Goal: Find specific page/section: Locate a particular part of the current website

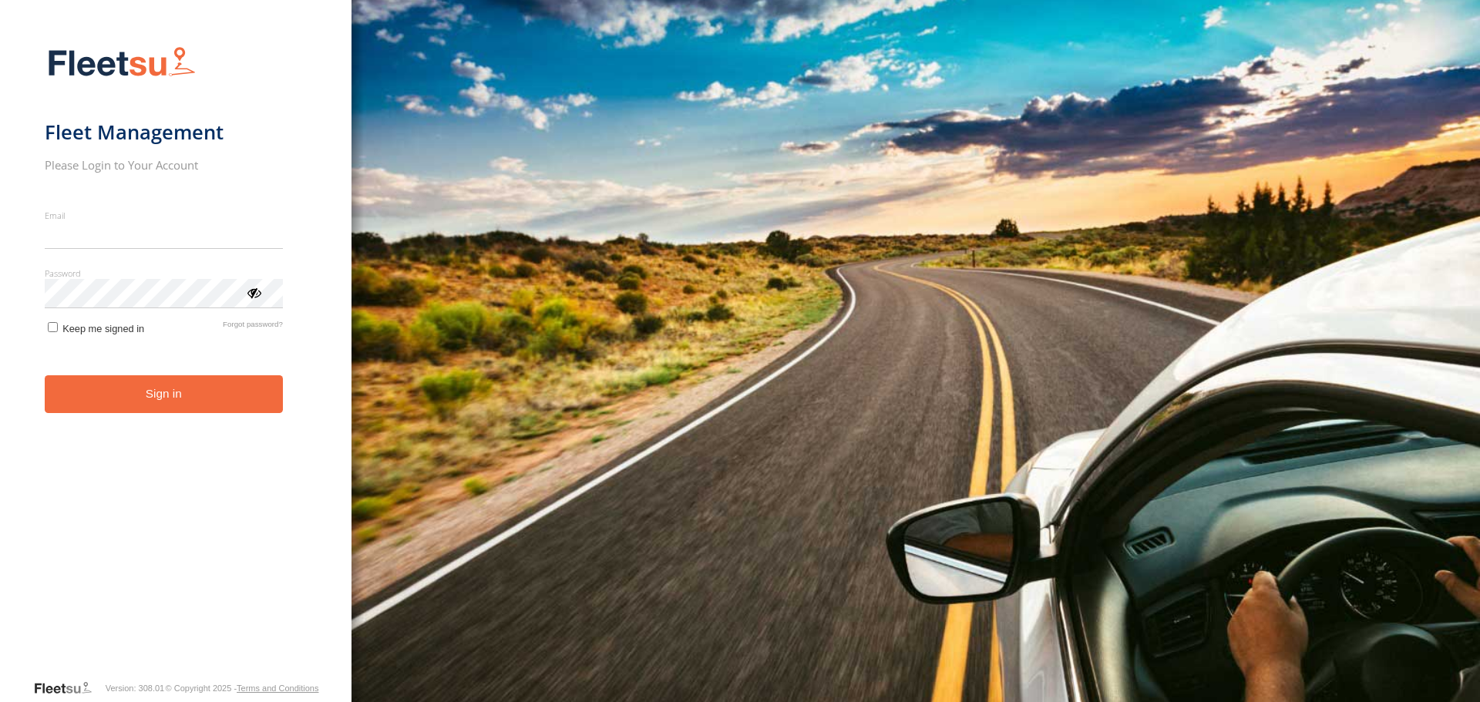
type input "**********"
click at [110, 411] on button "Sign in" at bounding box center [164, 394] width 238 height 38
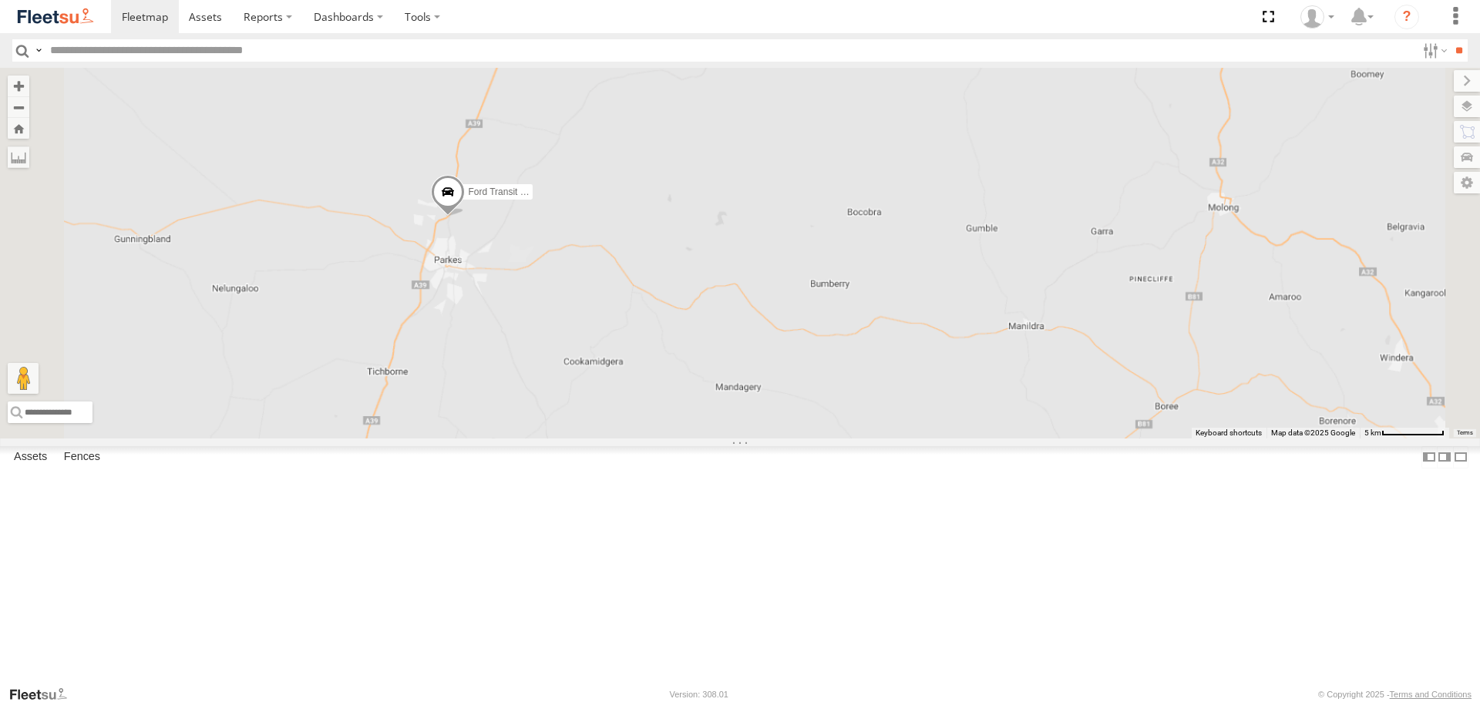
drag, startPoint x: 739, startPoint y: 181, endPoint x: 729, endPoint y: 306, distance: 125.3
click at [729, 306] on div "LDV VAN Ford Transit 2019" at bounding box center [740, 253] width 1480 height 370
drag, startPoint x: 765, startPoint y: 321, endPoint x: 803, endPoint y: 221, distance: 106.4
click at [803, 224] on div "LDV VAN Ford Transit 2019" at bounding box center [740, 253] width 1480 height 370
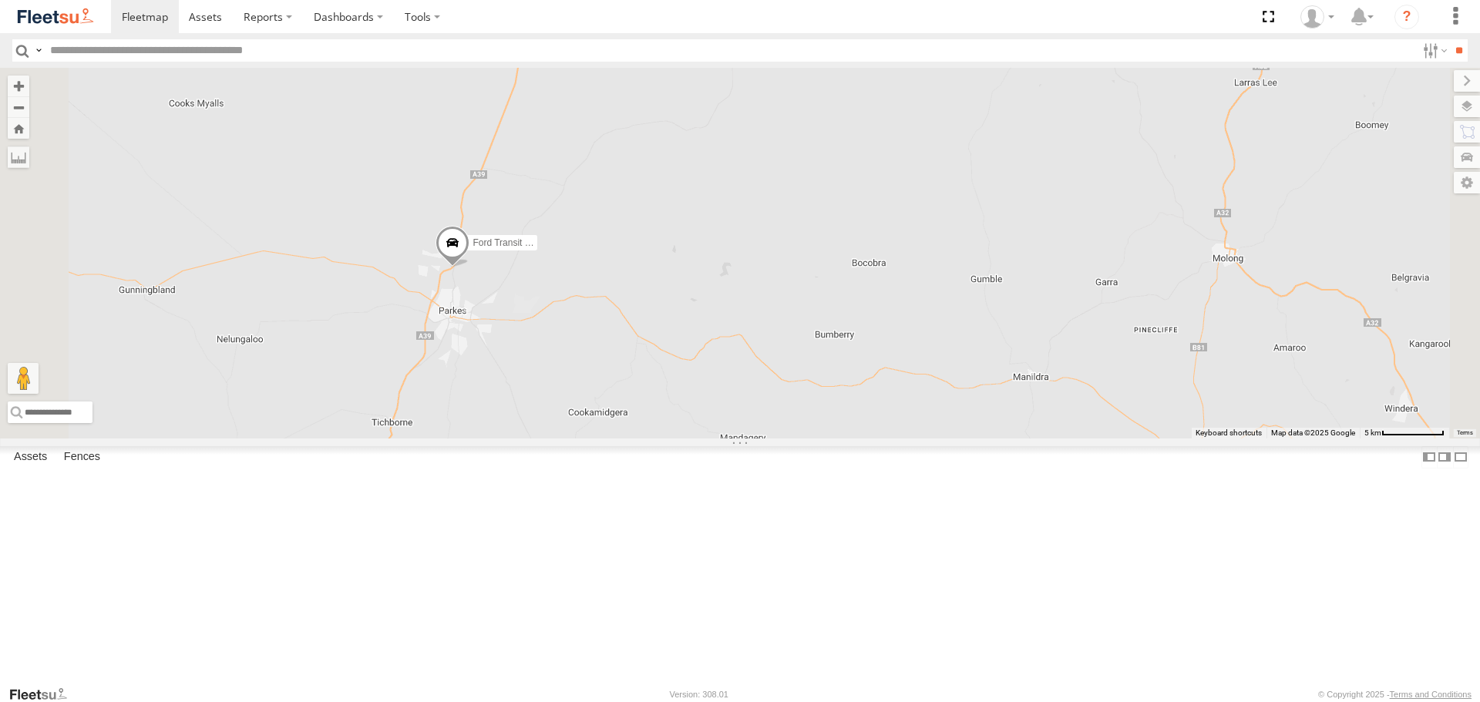
drag, startPoint x: 775, startPoint y: 243, endPoint x: 692, endPoint y: 368, distance: 150.1
click at [692, 368] on div "LDV VAN Ford Transit 2019" at bounding box center [740, 253] width 1480 height 370
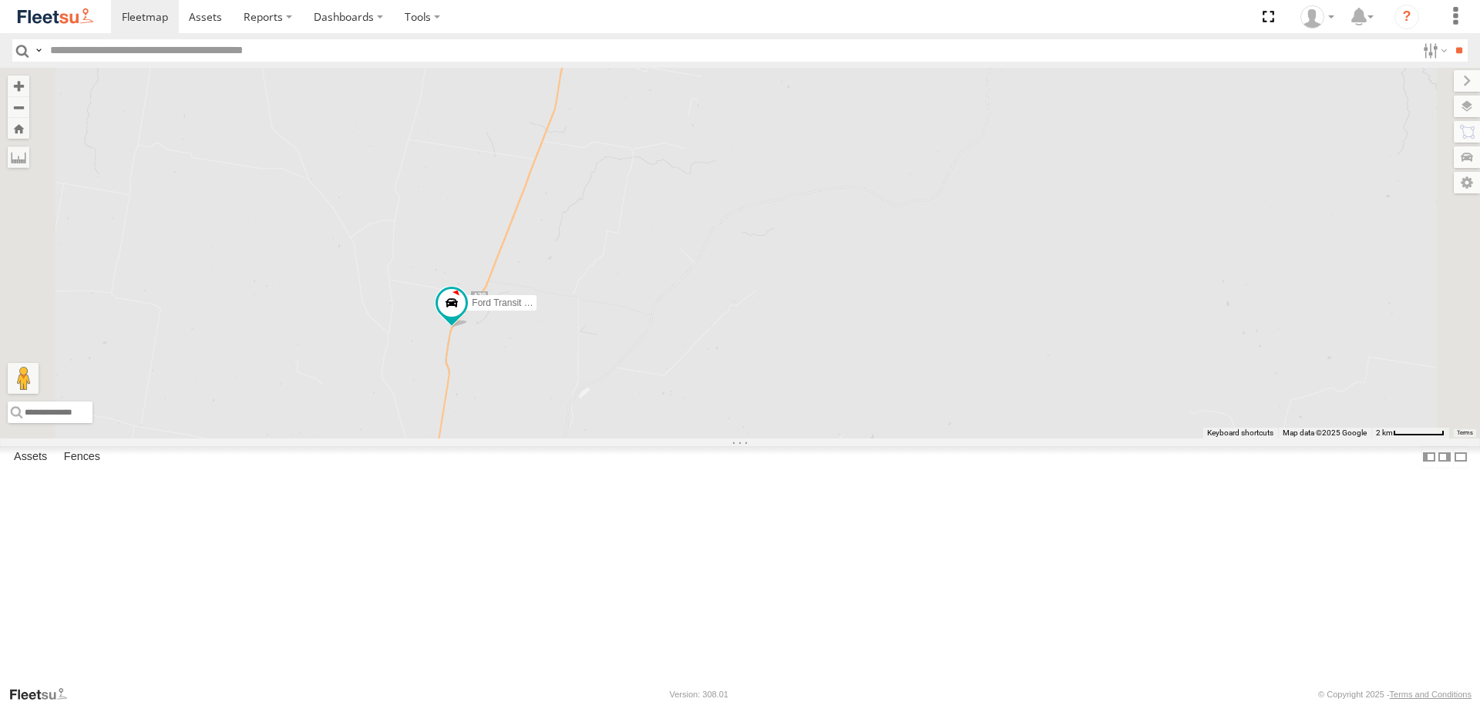
drag, startPoint x: 738, startPoint y: 217, endPoint x: 771, endPoint y: 369, distance: 156.0
click at [771, 369] on div "LDV VAN Ford Transit 2019" at bounding box center [740, 253] width 1480 height 370
drag, startPoint x: 910, startPoint y: 298, endPoint x: 987, endPoint y: 248, distance: 90.9
click at [987, 248] on div "LDV VAN Ford Transit 2019" at bounding box center [740, 253] width 1480 height 370
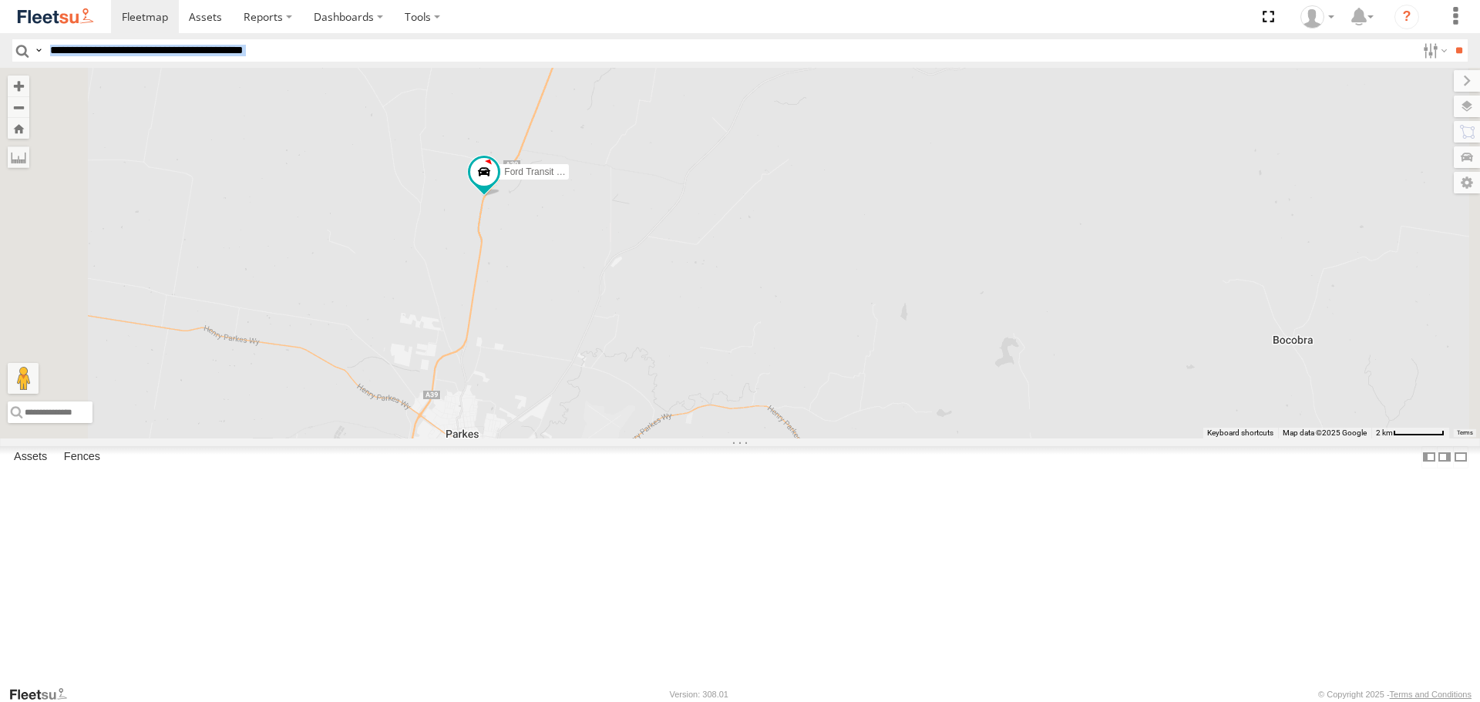
drag, startPoint x: 778, startPoint y: 192, endPoint x: 782, endPoint y: 349, distance: 157.3
click at [782, 349] on body at bounding box center [740, 351] width 1480 height 702
drag, startPoint x: 812, startPoint y: 171, endPoint x: 827, endPoint y: 300, distance: 129.6
click at [799, 314] on div "LDV VAN Ford Transit 2019" at bounding box center [740, 253] width 1480 height 370
drag, startPoint x: 1019, startPoint y: 202, endPoint x: 1072, endPoint y: 258, distance: 77.4
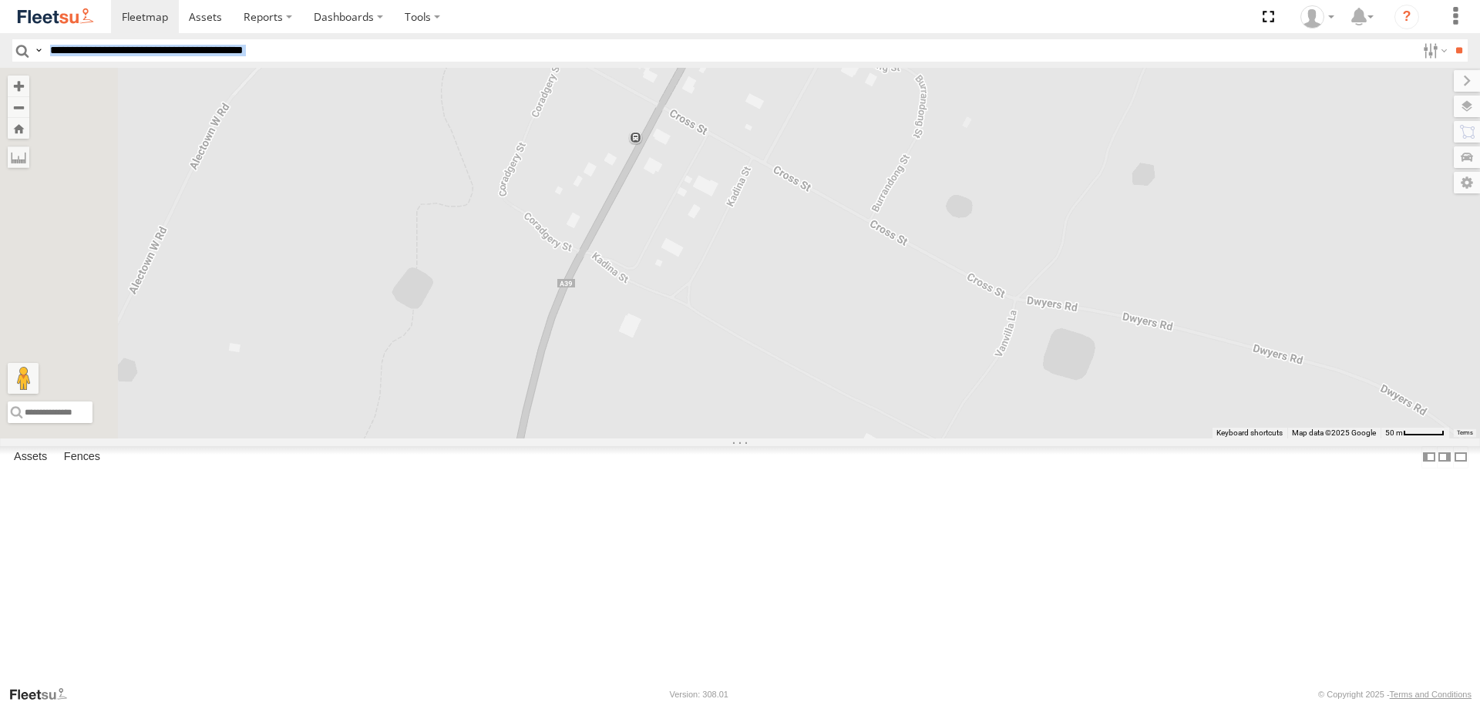
click at [1072, 258] on div "LDV VAN Ford Transit 2019" at bounding box center [740, 253] width 1480 height 370
click at [906, 262] on div "LDV VAN Ford Transit 2019" at bounding box center [740, 253] width 1480 height 370
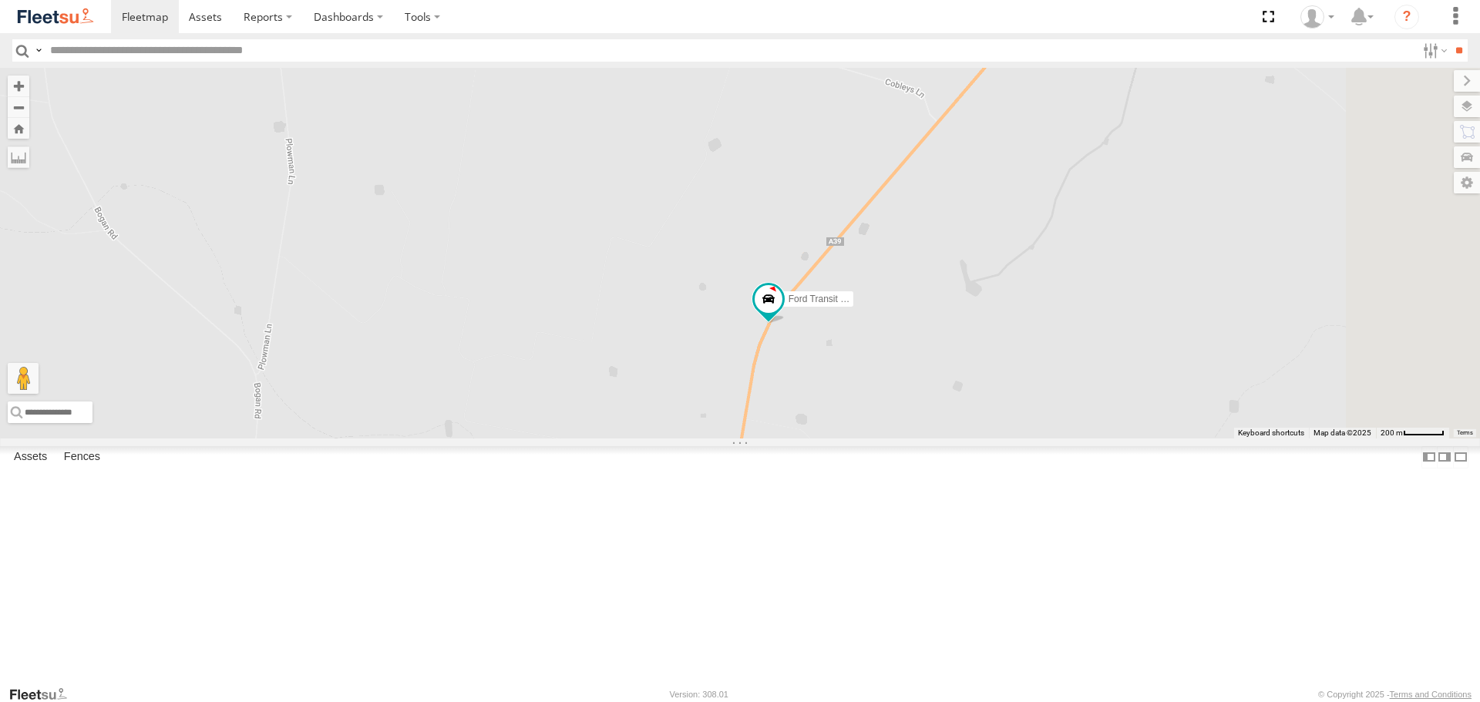
drag, startPoint x: 1091, startPoint y: 493, endPoint x: 687, endPoint y: 346, distance: 430.6
click at [687, 346] on div "LDV VAN Ford Transit 2019" at bounding box center [740, 253] width 1480 height 370
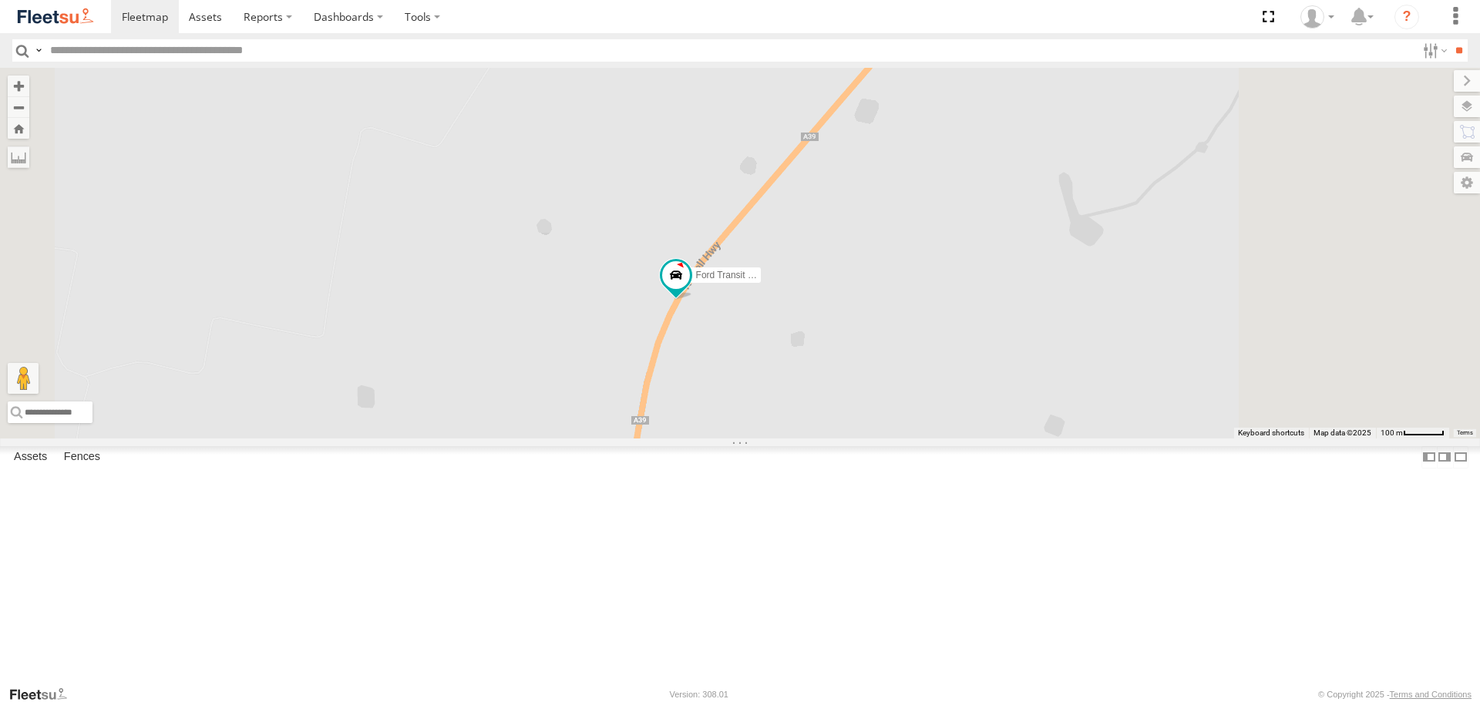
drag, startPoint x: 972, startPoint y: 427, endPoint x: 863, endPoint y: 273, distance: 189.1
click at [869, 291] on div "LDV VAN Ford Transit 2019" at bounding box center [740, 253] width 1480 height 370
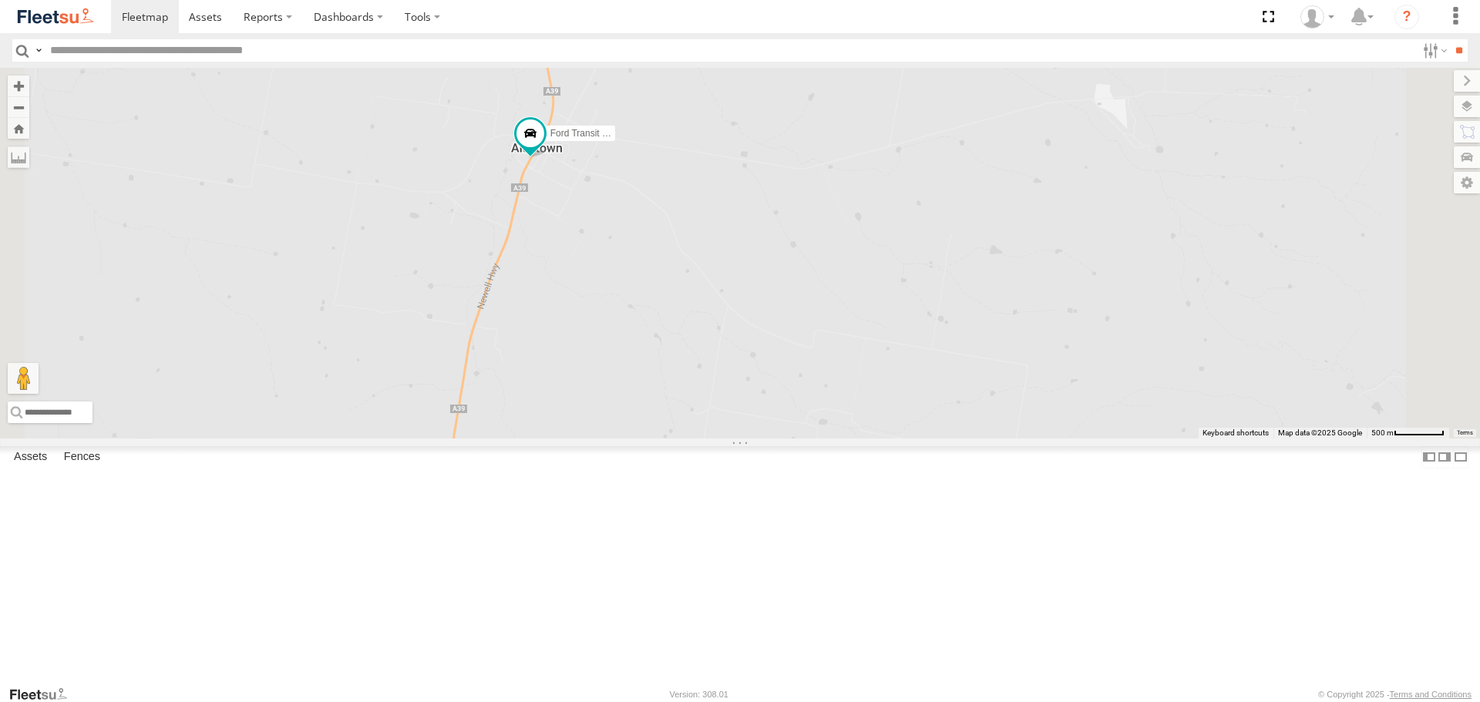
drag, startPoint x: 648, startPoint y: 194, endPoint x: 577, endPoint y: 422, distance: 238.4
click at [577, 422] on div "LDV VAN Ford Transit 2019" at bounding box center [740, 253] width 1480 height 370
drag, startPoint x: 579, startPoint y: 185, endPoint x: 678, endPoint y: 157, distance: 103.2
click at [678, 157] on div "LDV VAN Ford Transit 2019" at bounding box center [740, 253] width 1480 height 370
drag, startPoint x: 969, startPoint y: 175, endPoint x: 851, endPoint y: 193, distance: 119.3
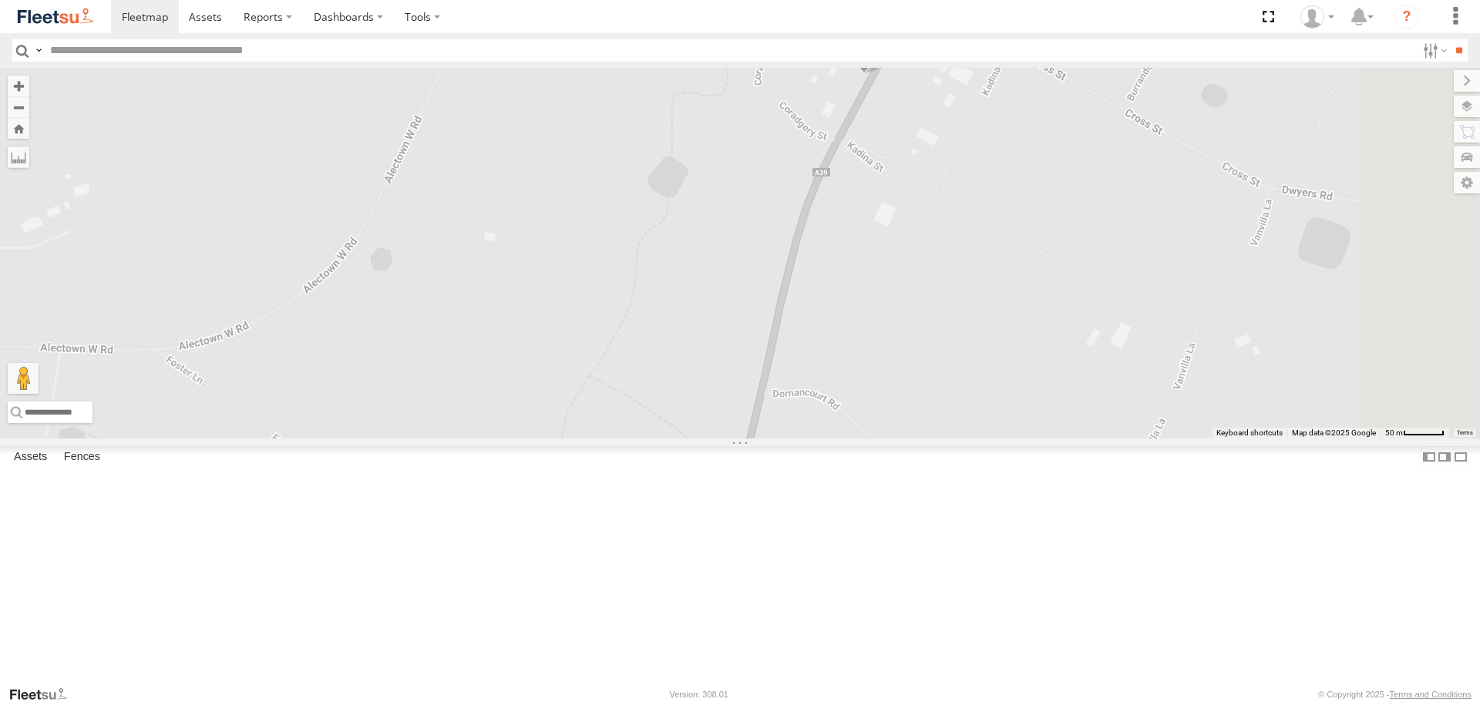
click at [858, 189] on div "LDV VAN Ford Transit 2019" at bounding box center [740, 253] width 1480 height 370
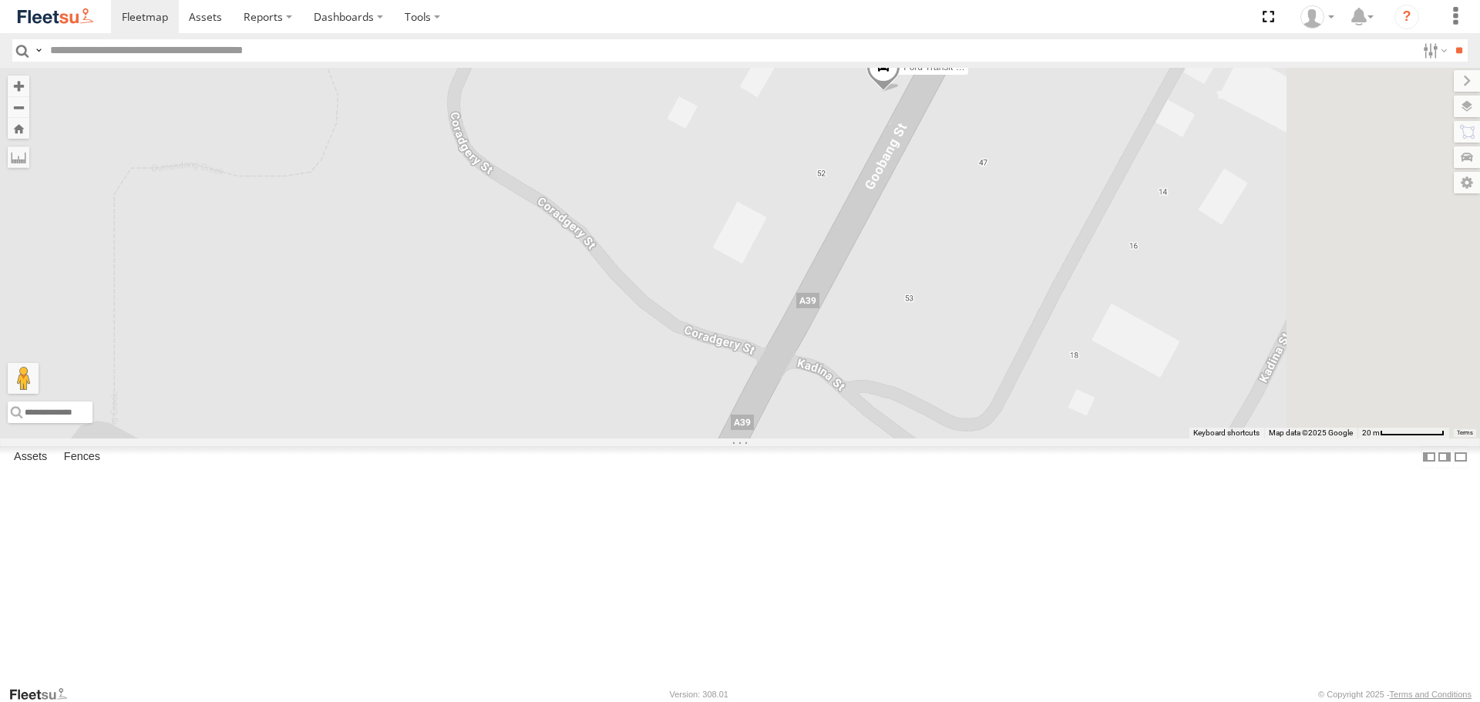
drag, startPoint x: 1174, startPoint y: 191, endPoint x: 943, endPoint y: 194, distance: 231.3
click at [943, 194] on div "LDV VAN Ford Transit 2019" at bounding box center [740, 253] width 1480 height 370
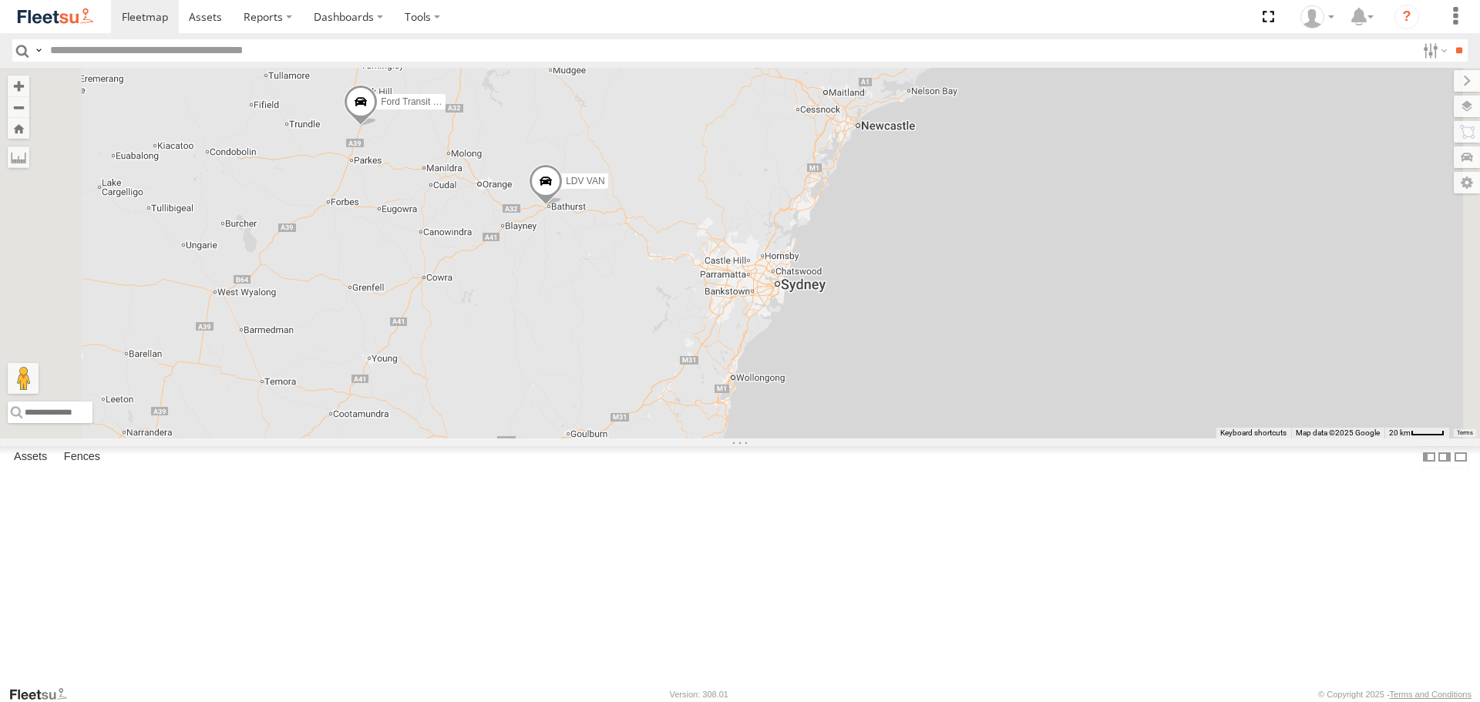
drag, startPoint x: 777, startPoint y: 288, endPoint x: 729, endPoint y: 323, distance: 59.5
click at [563, 206] on span at bounding box center [546, 185] width 34 height 42
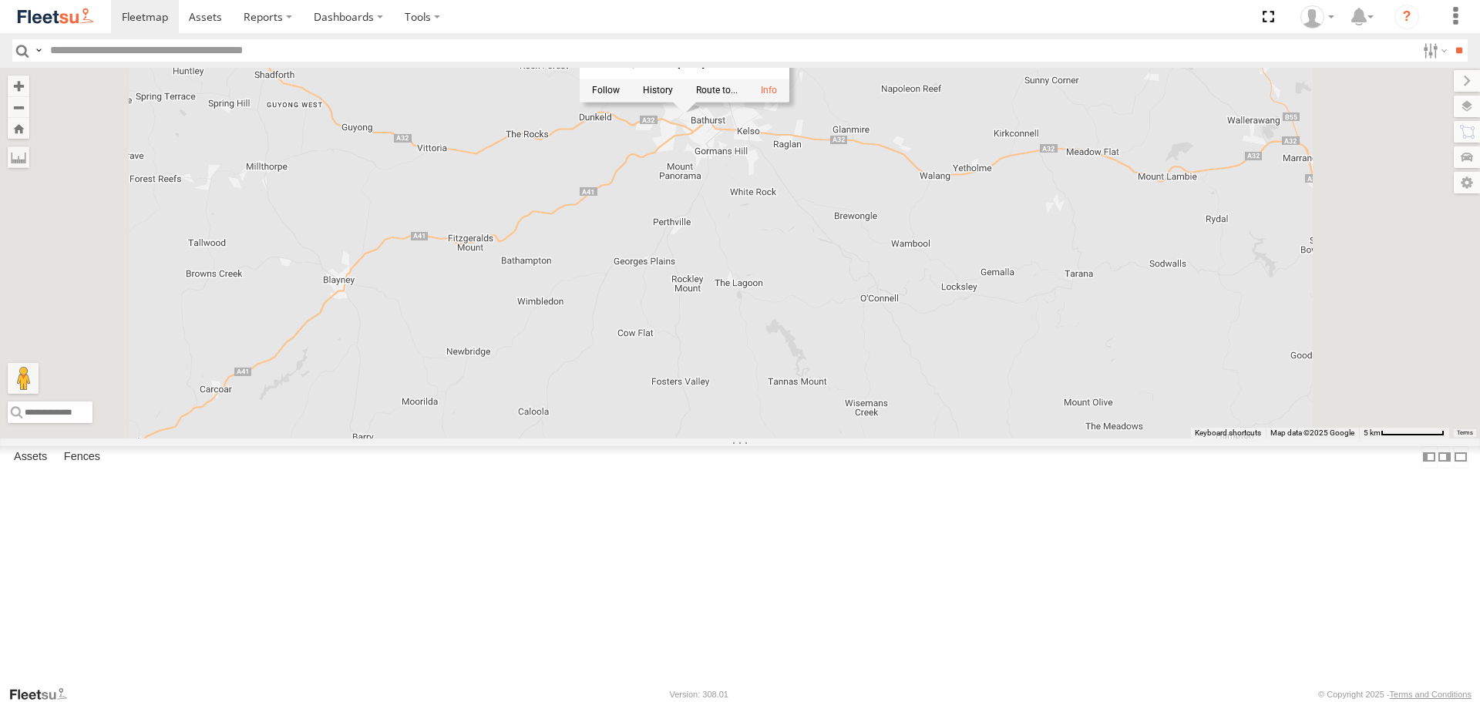
click at [830, 330] on div "LDV VAN Ford Transit 2019 LDV VAN All Assets Kurumben [GEOGRAPHIC_DATA] -33.406…" at bounding box center [740, 253] width 1480 height 370
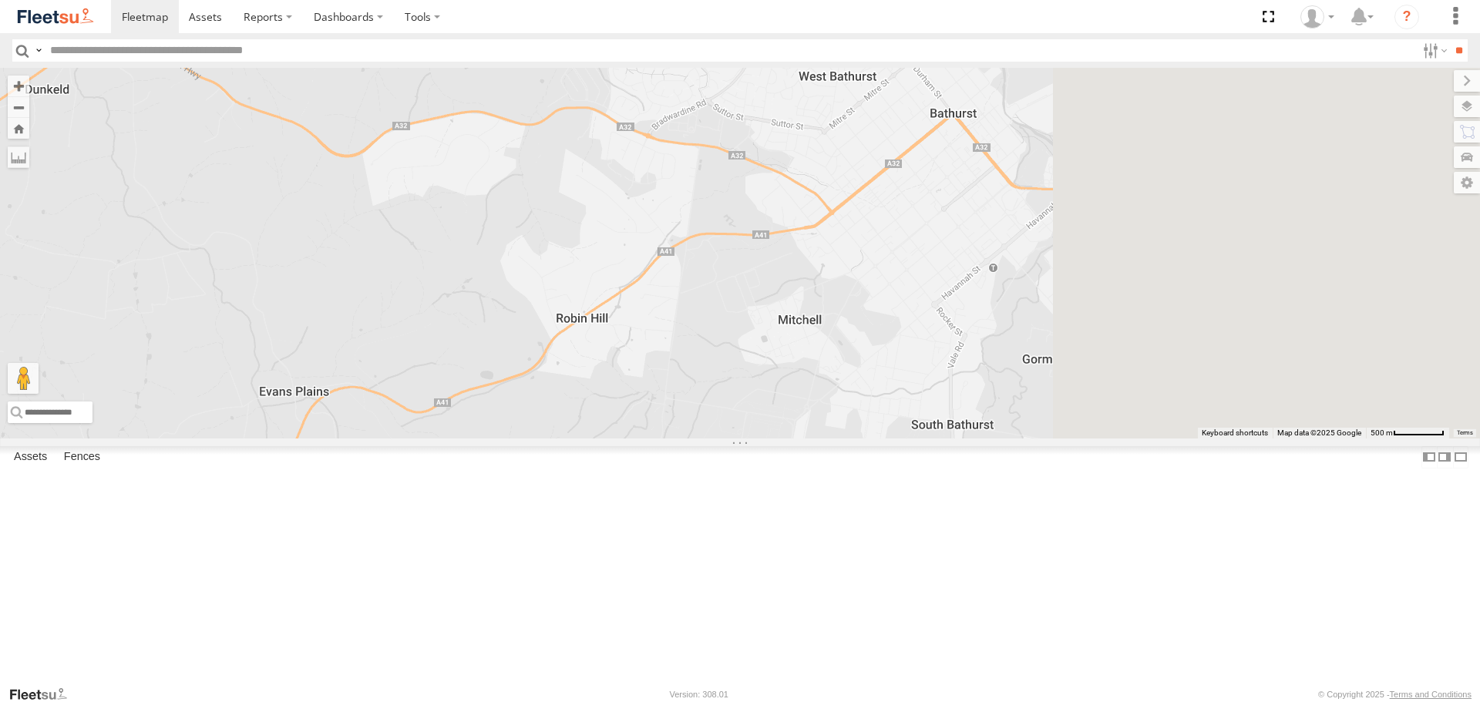
drag, startPoint x: 939, startPoint y: 192, endPoint x: 688, endPoint y: 240, distance: 255.0
click at [641, 265] on div "LDV VAN Ford Transit 2019" at bounding box center [740, 253] width 1480 height 370
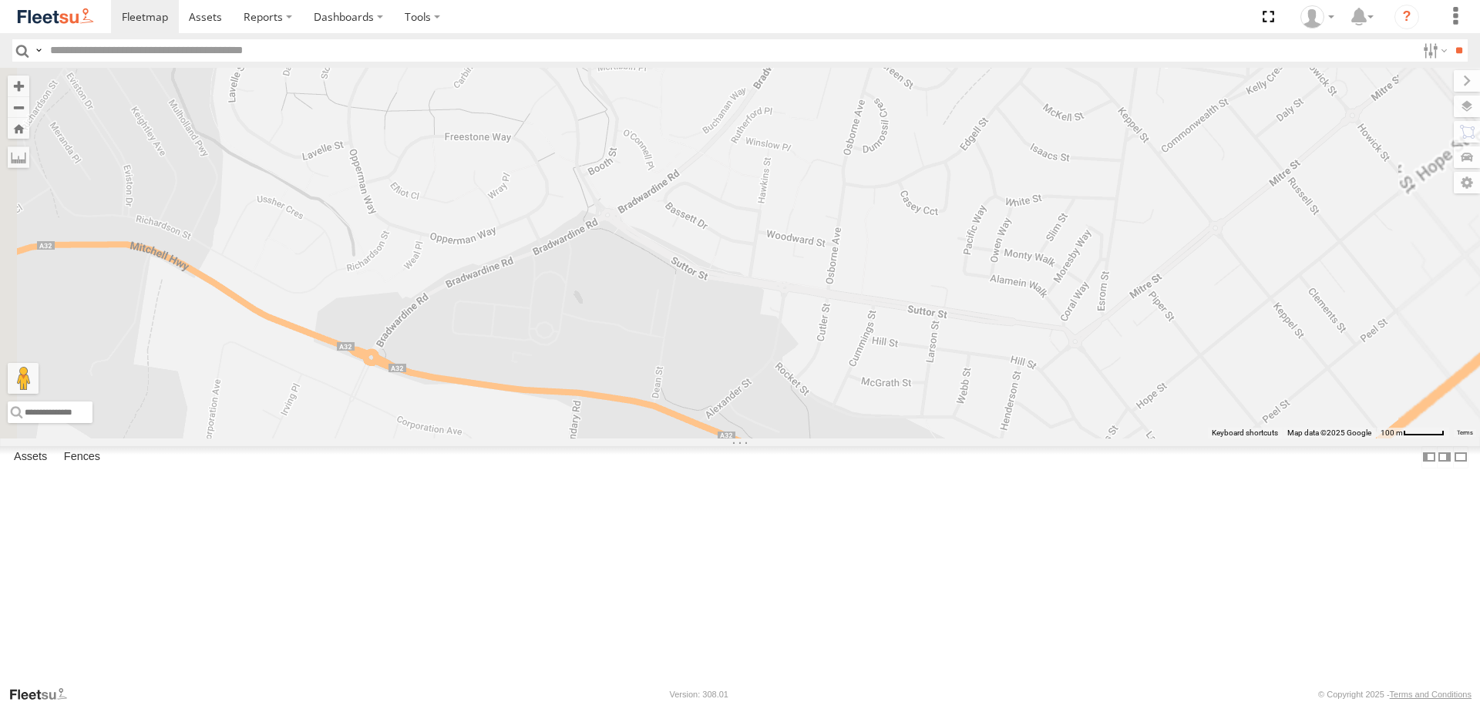
drag, startPoint x: 990, startPoint y: 193, endPoint x: 870, endPoint y: 249, distance: 131.7
click at [870, 249] on div "LDV VAN Ford Transit 2019" at bounding box center [740, 253] width 1480 height 370
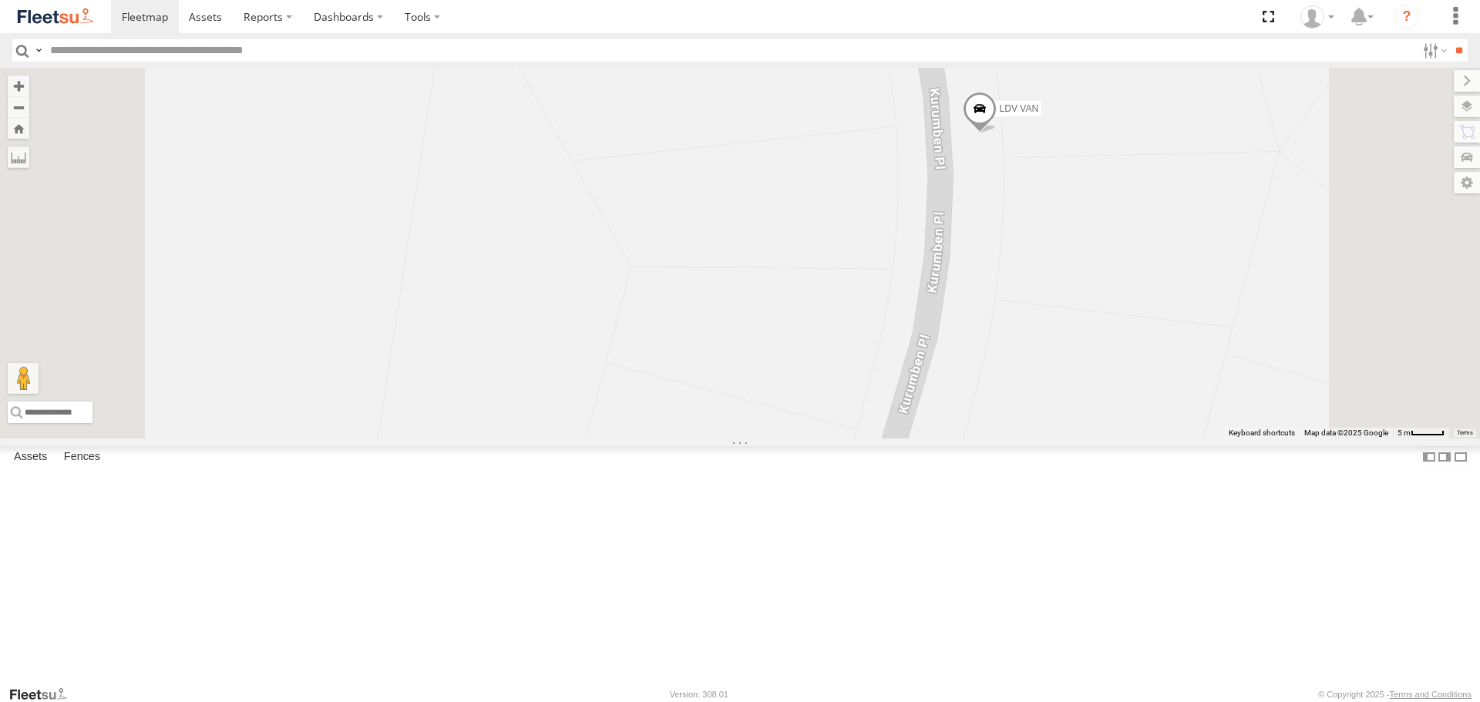
drag, startPoint x: 1044, startPoint y: 255, endPoint x: 806, endPoint y: 279, distance: 238.6
click at [806, 279] on div "LDV VAN Ford Transit 2019" at bounding box center [740, 253] width 1480 height 370
